Goal: Task Accomplishment & Management: Use online tool/utility

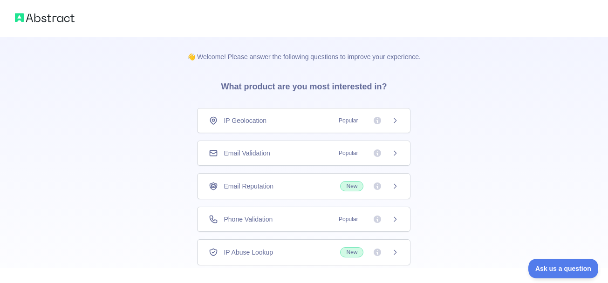
click at [254, 149] on span "Email Validation" at bounding box center [247, 153] width 46 height 9
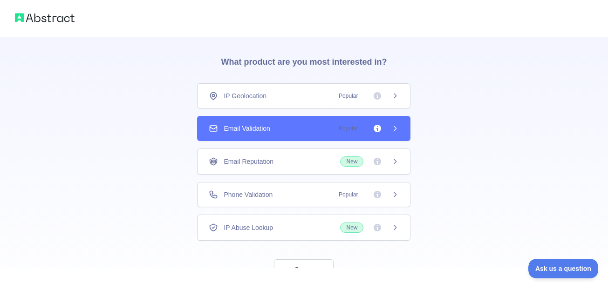
scroll to position [59, 0]
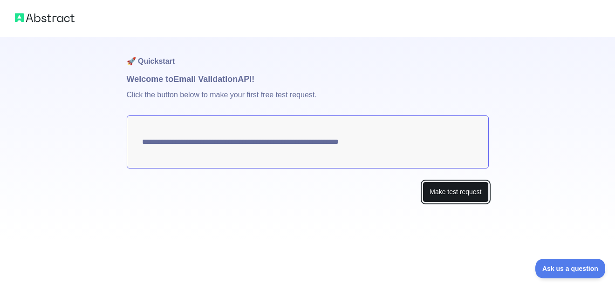
click at [456, 187] on button "Make test request" at bounding box center [456, 192] width 66 height 21
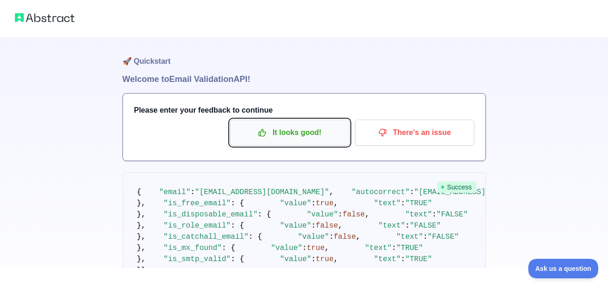
click at [304, 135] on p "It looks good!" at bounding box center [289, 133] width 105 height 16
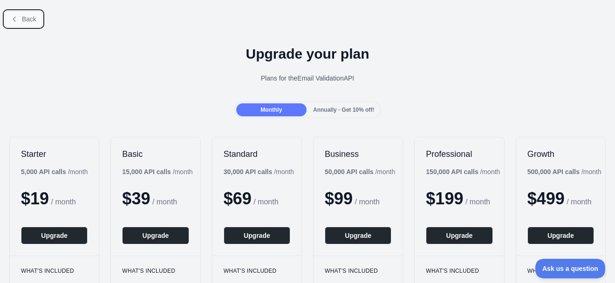
click at [28, 21] on span "Back" at bounding box center [29, 18] width 14 height 7
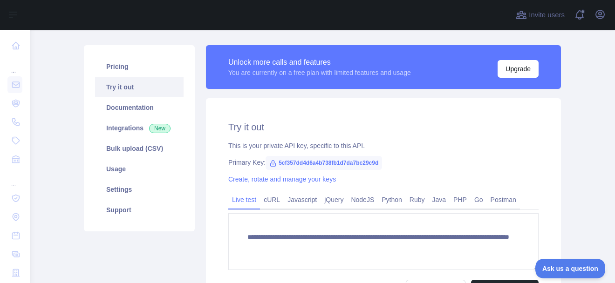
scroll to position [93, 0]
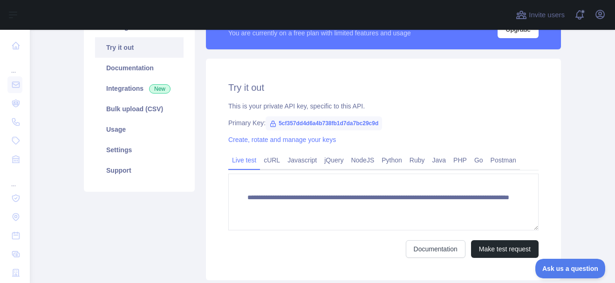
click at [349, 123] on span "5cf357dd4d6a4b738fb1d7da7bc29c9d" at bounding box center [324, 124] width 117 height 14
copy span "5cf357dd4d6a4b738fb1d7da7bc29c9d"
drag, startPoint x: 261, startPoint y: 248, endPoint x: 475, endPoint y: 281, distance: 217.1
click at [262, 248] on div "Documentation Make test request" at bounding box center [383, 250] width 311 height 18
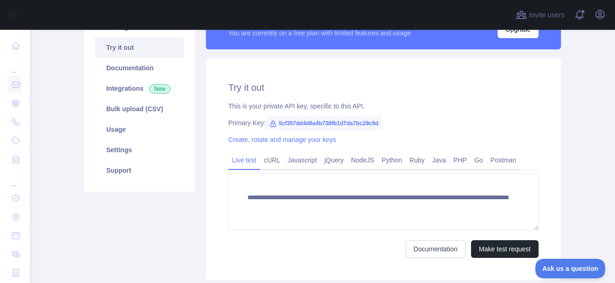
click at [330, 124] on span "5cf357dd4d6a4b738fb1d7da7bc29c9d" at bounding box center [324, 124] width 117 height 14
copy span "5cf357dd4d6a4b738fb1d7da7bc29c9d"
